Goal: Transaction & Acquisition: Book appointment/travel/reservation

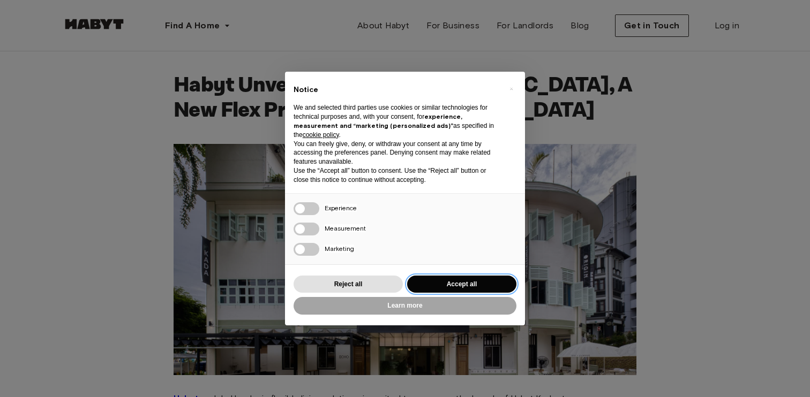
click at [465, 282] on button "Accept all" at bounding box center [461, 285] width 109 height 18
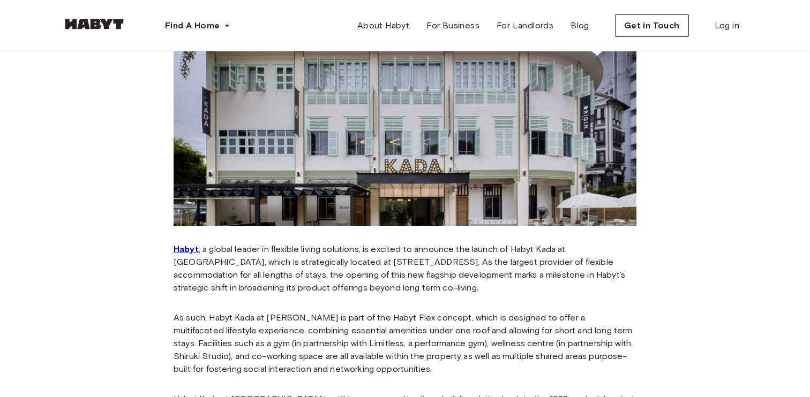
scroll to position [146, 0]
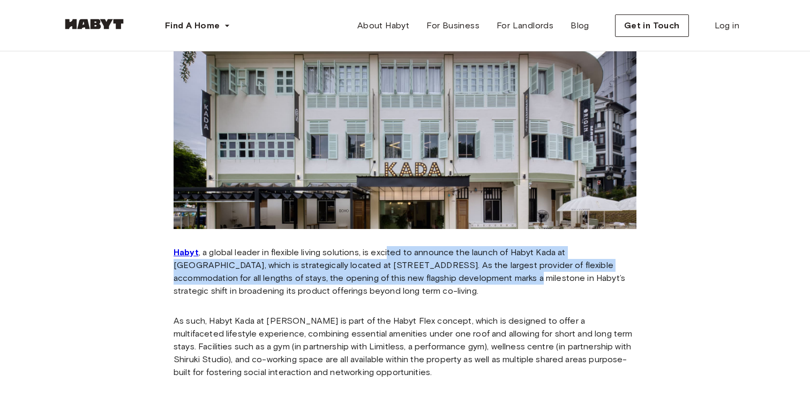
drag, startPoint x: 390, startPoint y: 258, endPoint x: 411, endPoint y: 284, distance: 33.9
click at [410, 283] on p "Habyt , a global leader in flexible living solutions, is excited to announce th…" at bounding box center [404, 271] width 463 height 51
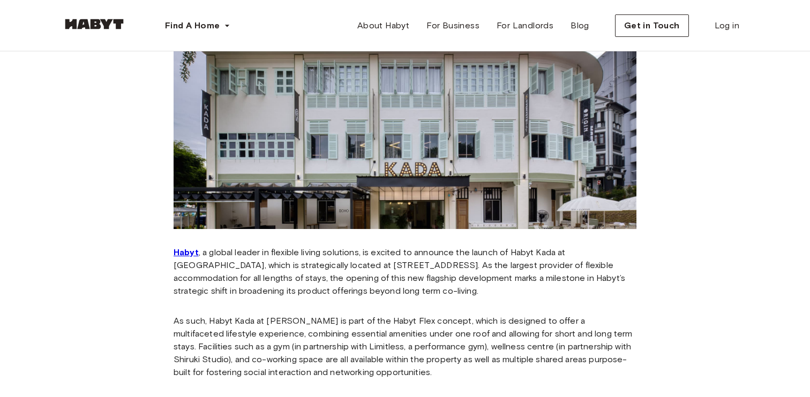
click at [412, 285] on p "Habyt , a global leader in flexible living solutions, is excited to announce th…" at bounding box center [404, 271] width 463 height 51
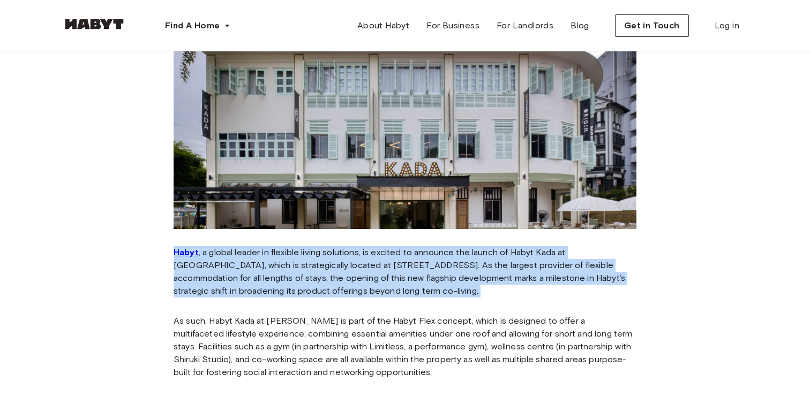
drag, startPoint x: 421, startPoint y: 307, endPoint x: 362, endPoint y: 236, distance: 92.8
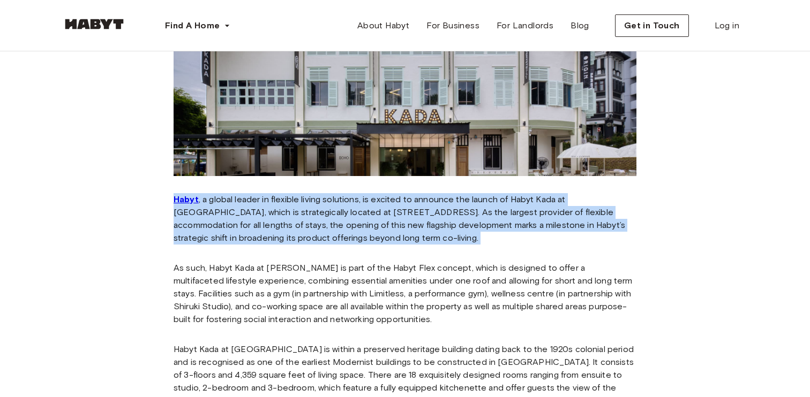
scroll to position [0, 0]
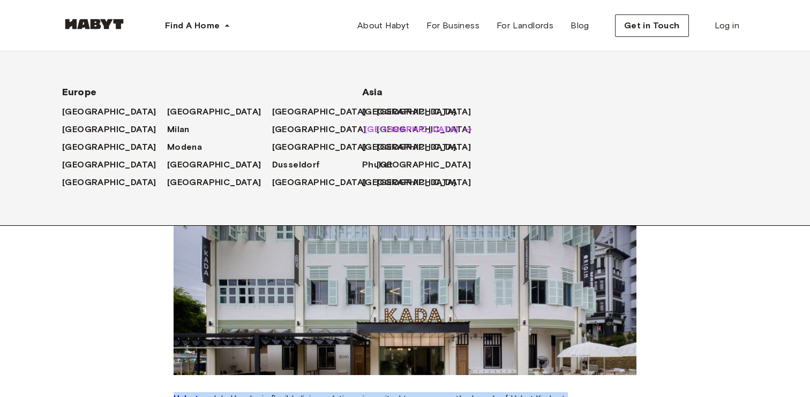
click at [394, 130] on span "[GEOGRAPHIC_DATA]" at bounding box center [411, 129] width 94 height 13
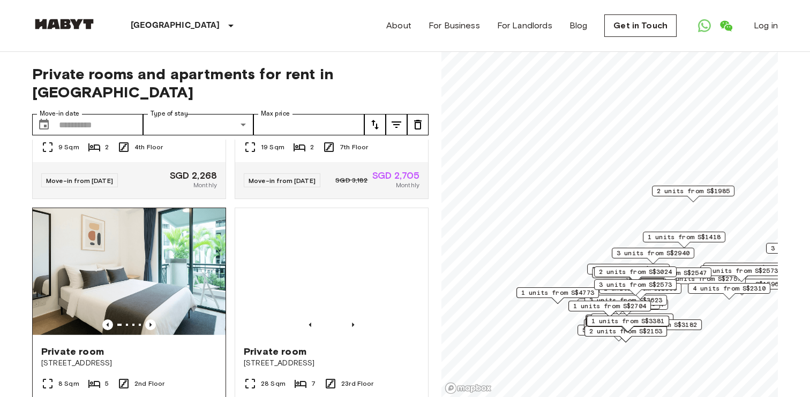
scroll to position [920, 0]
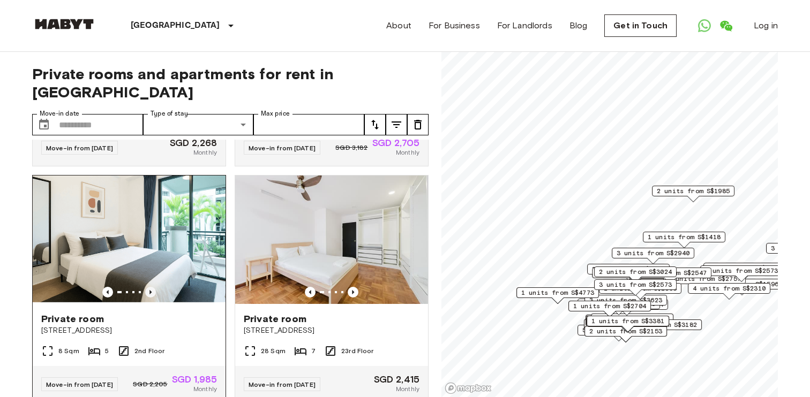
click at [152, 294] on icon "Previous image" at bounding box center [150, 292] width 11 height 11
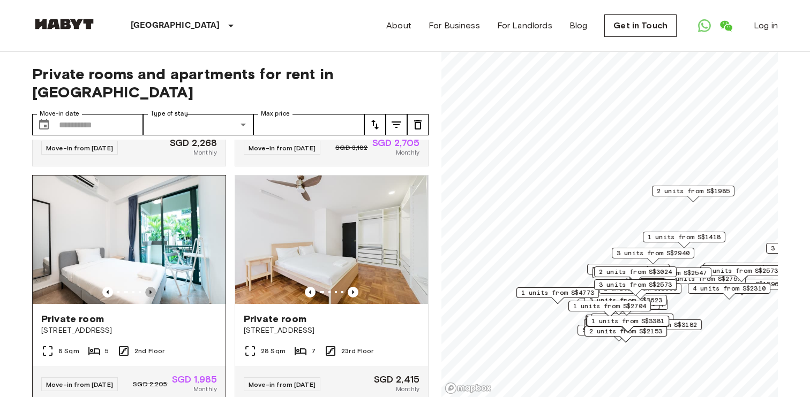
click at [152, 294] on icon "Previous image" at bounding box center [150, 292] width 11 height 11
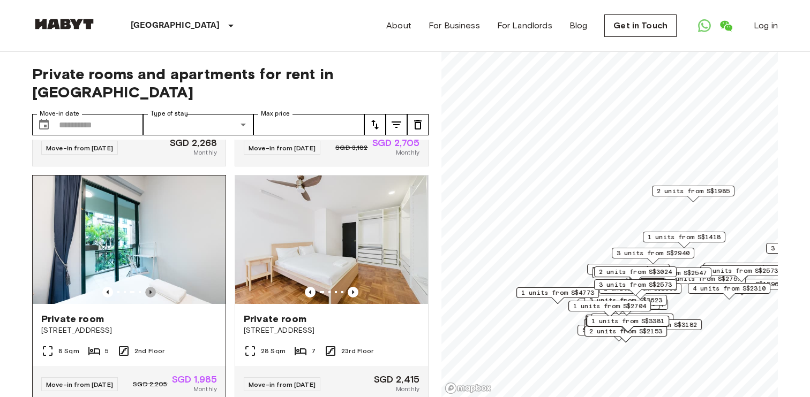
click at [152, 294] on icon "Previous image" at bounding box center [150, 292] width 11 height 11
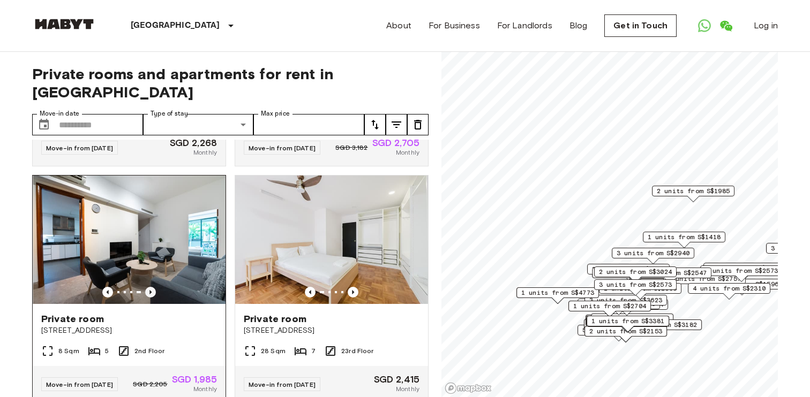
click at [152, 294] on icon "Previous image" at bounding box center [150, 292] width 11 height 11
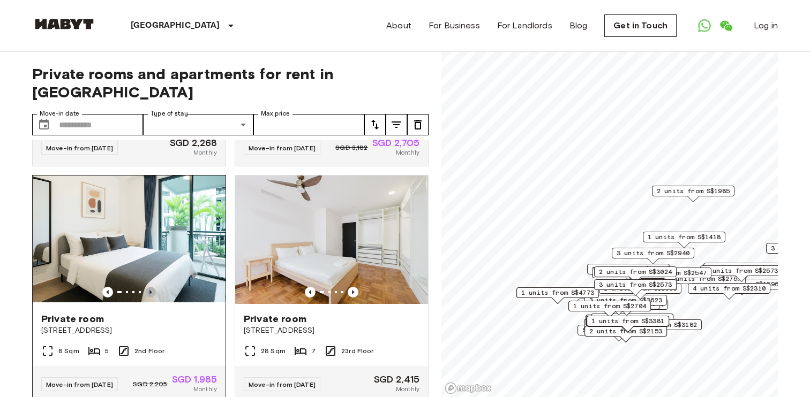
click at [152, 294] on icon "Previous image" at bounding box center [150, 292] width 11 height 11
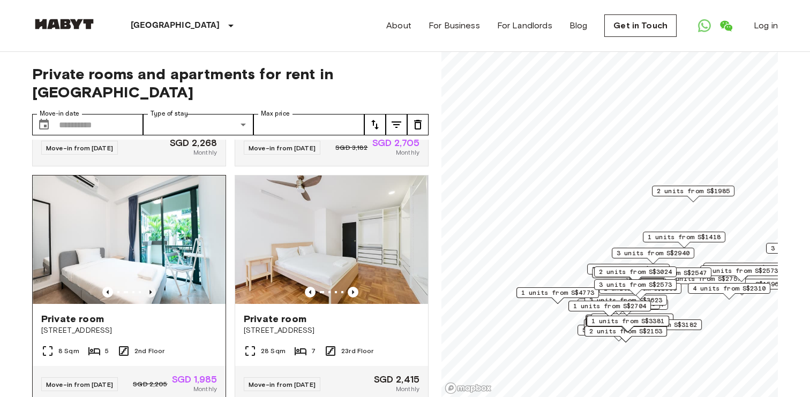
click at [152, 294] on icon "Previous image" at bounding box center [150, 292] width 11 height 11
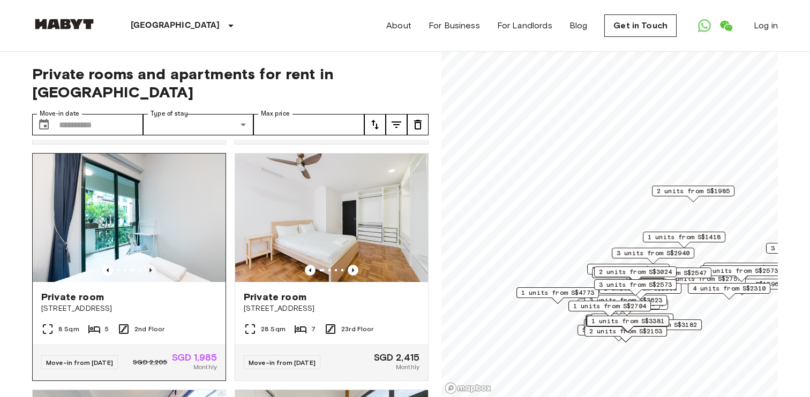
scroll to position [949, 0]
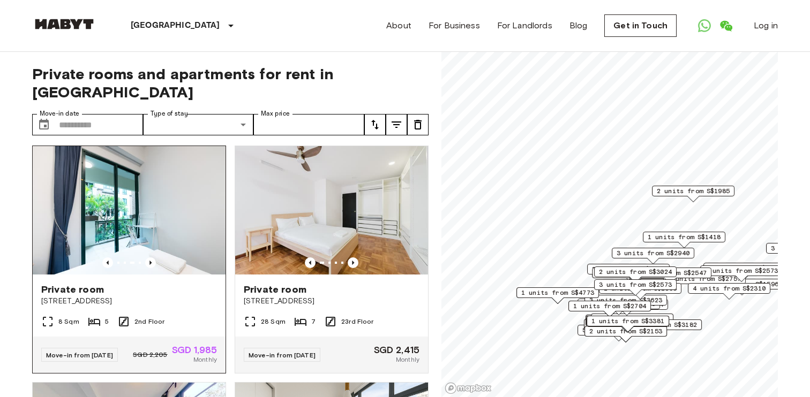
click at [92, 321] on icon at bounding box center [94, 322] width 12 height 8
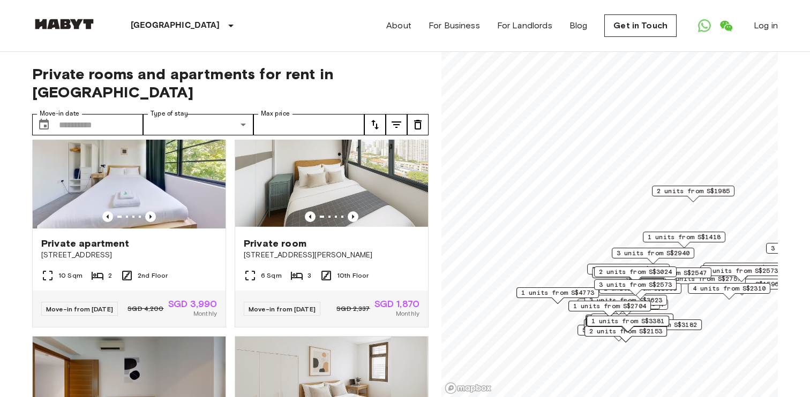
scroll to position [1222, 0]
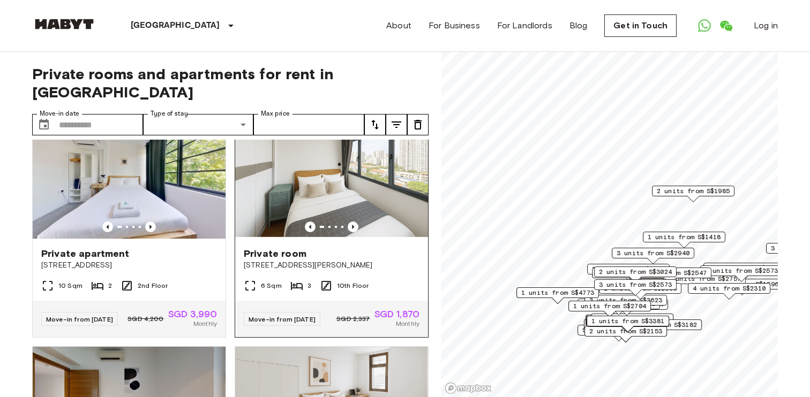
click at [351, 216] on img at bounding box center [331, 174] width 193 height 129
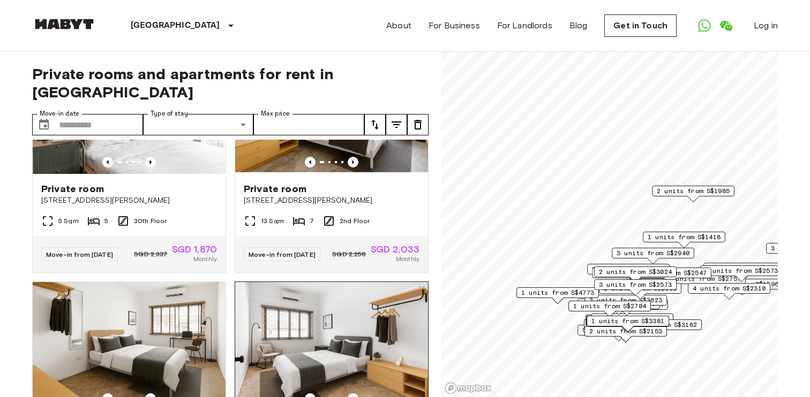
scroll to position [2149, 0]
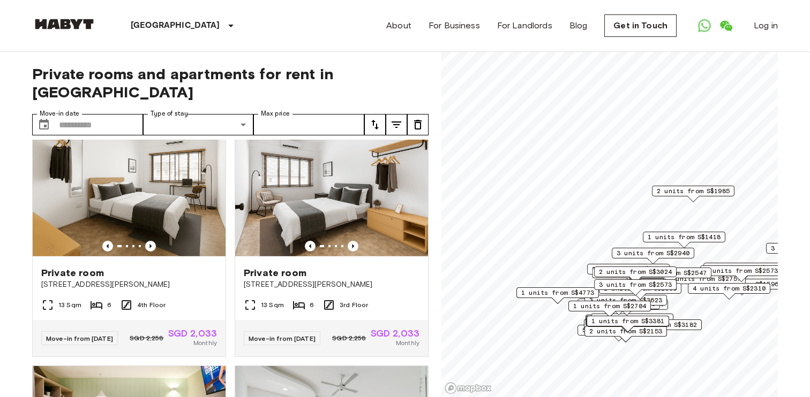
click at [105, 118] on div "Private rooms and apartments for rent in Singapore Move-in date ​ Move-in date …" at bounding box center [230, 225] width 396 height 346
click at [93, 114] on input "Move-in date" at bounding box center [101, 124] width 84 height 21
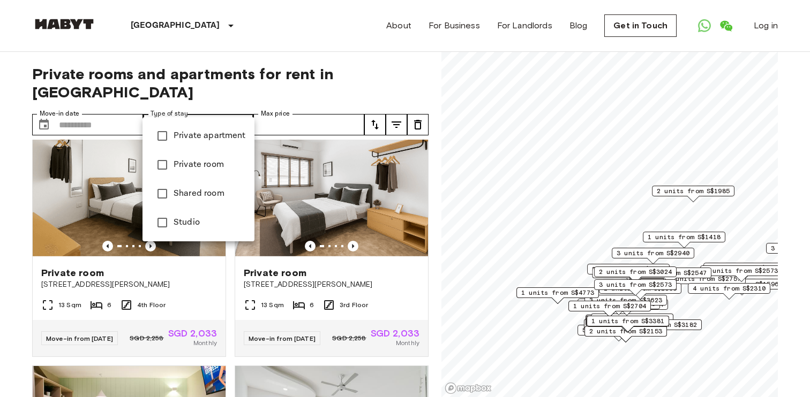
click at [176, 107] on div at bounding box center [405, 198] width 810 height 397
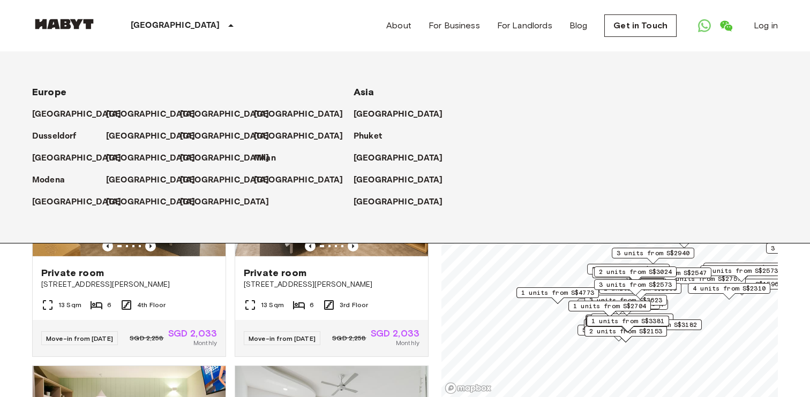
click at [224, 30] on icon at bounding box center [230, 25] width 13 height 13
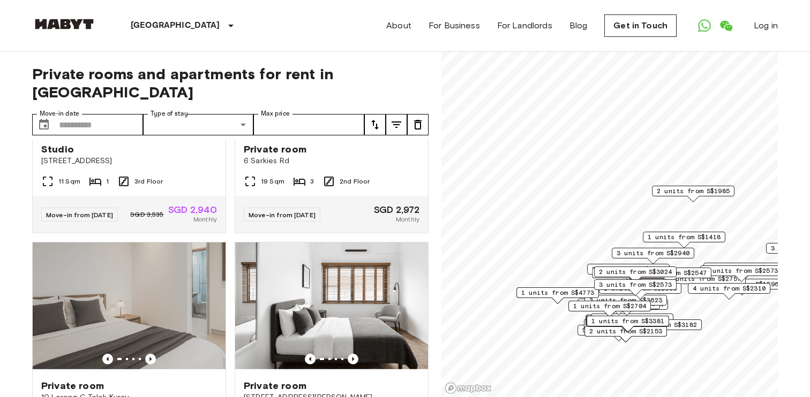
scroll to position [4167, 0]
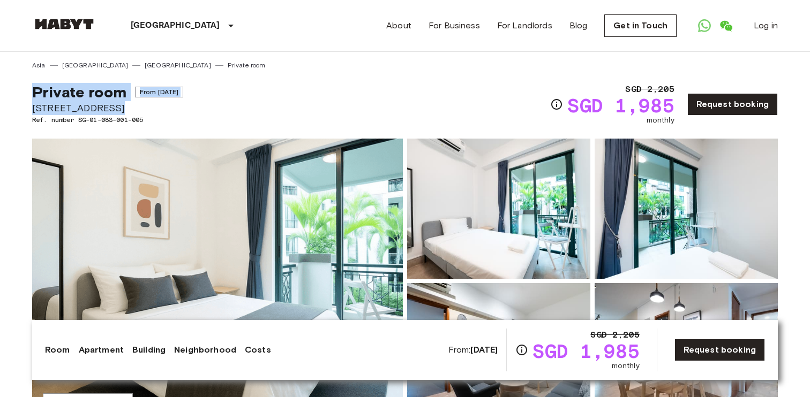
drag, startPoint x: 31, startPoint y: 92, endPoint x: 194, endPoint y: 110, distance: 163.9
click at [183, 110] on span "[STREET_ADDRESS]" at bounding box center [107, 108] width 151 height 14
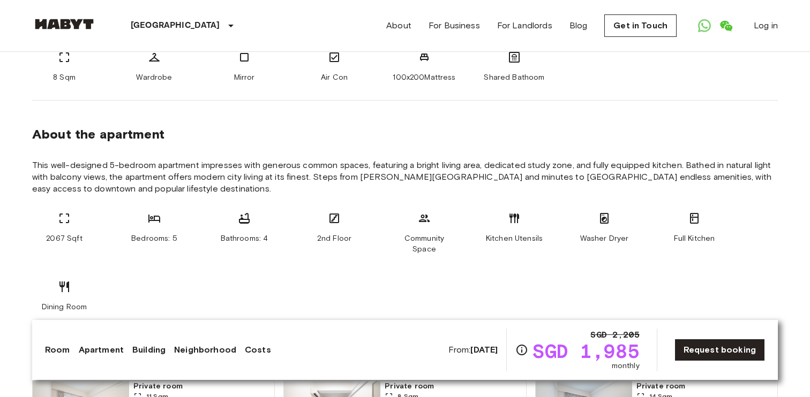
scroll to position [490, 0]
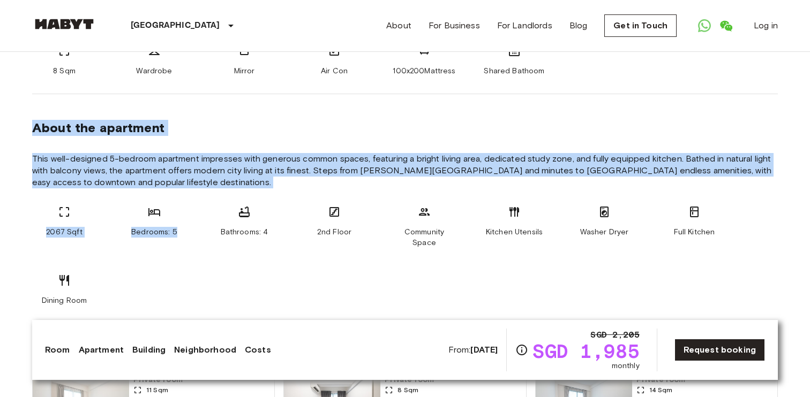
drag, startPoint x: 30, startPoint y: 120, endPoint x: 148, endPoint y: 248, distance: 174.7
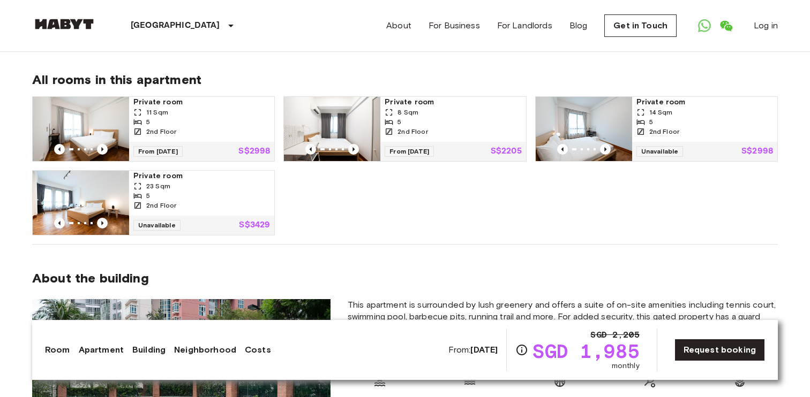
scroll to position [768, 0]
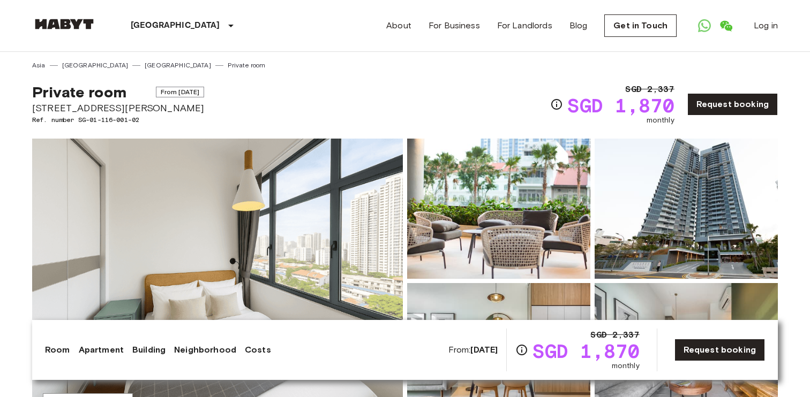
click at [349, 205] on img at bounding box center [217, 281] width 371 height 285
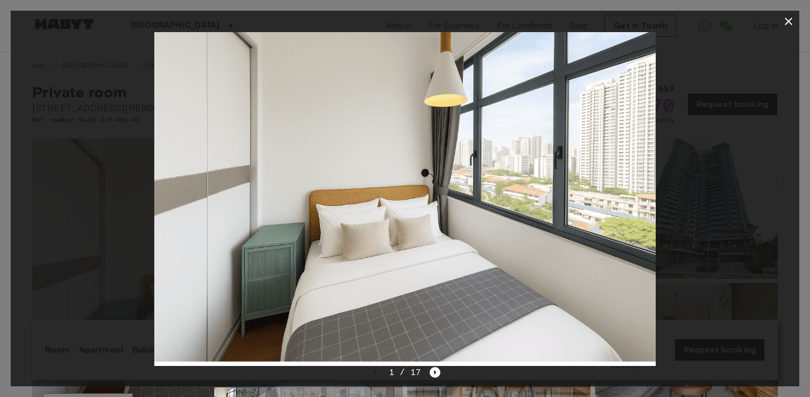
click at [777, 22] on button "button" at bounding box center [787, 21] width 21 height 21
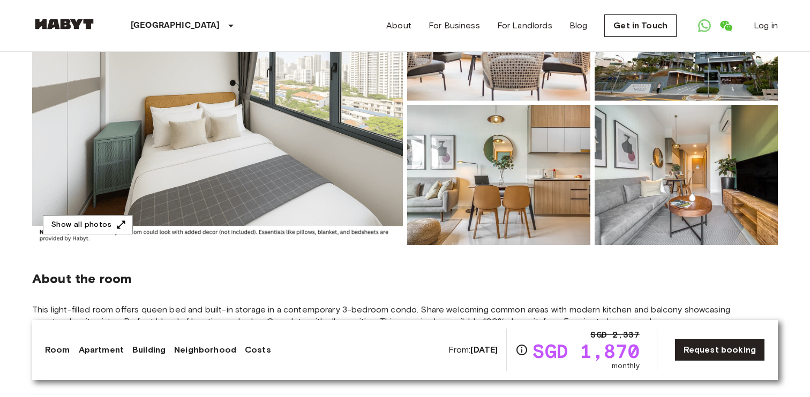
scroll to position [193, 0]
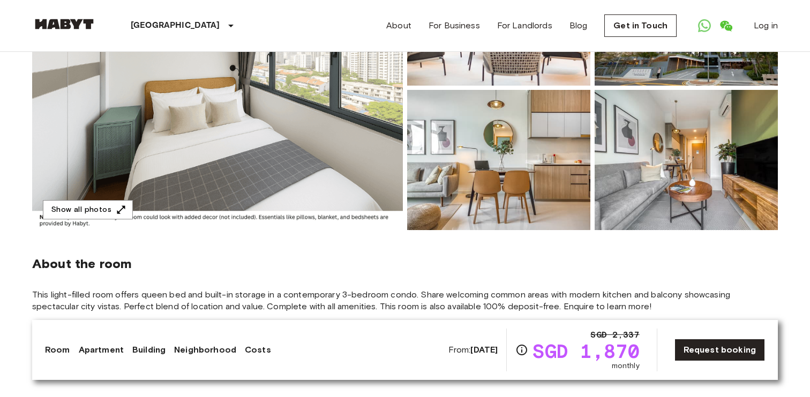
click at [296, 135] on img at bounding box center [217, 87] width 371 height 285
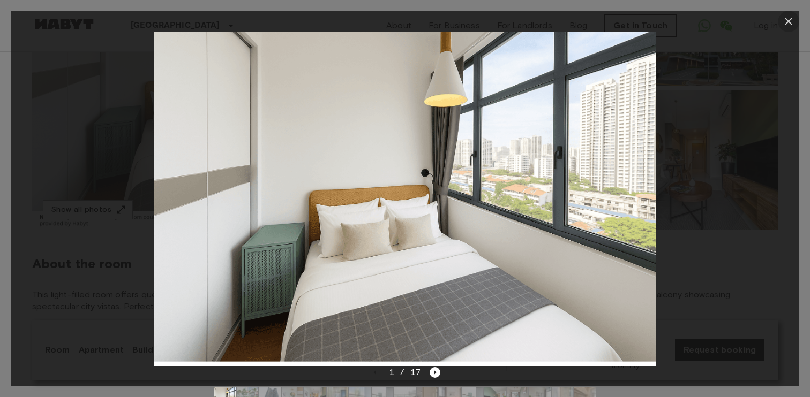
click at [788, 21] on icon "button" at bounding box center [787, 21] width 7 height 7
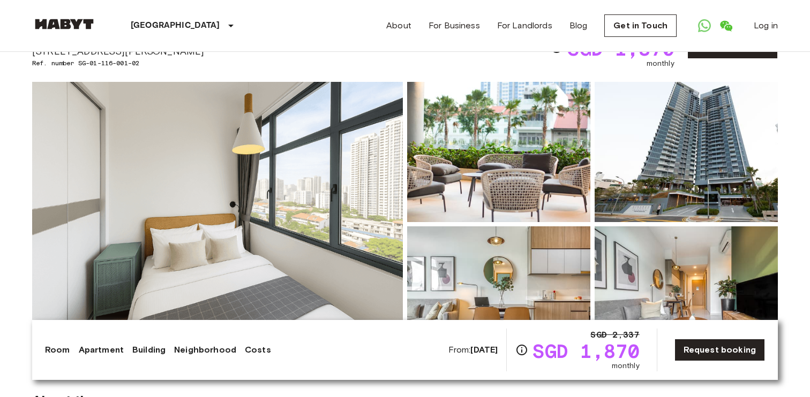
scroll to position [0, 0]
